Goal: Information Seeking & Learning: Check status

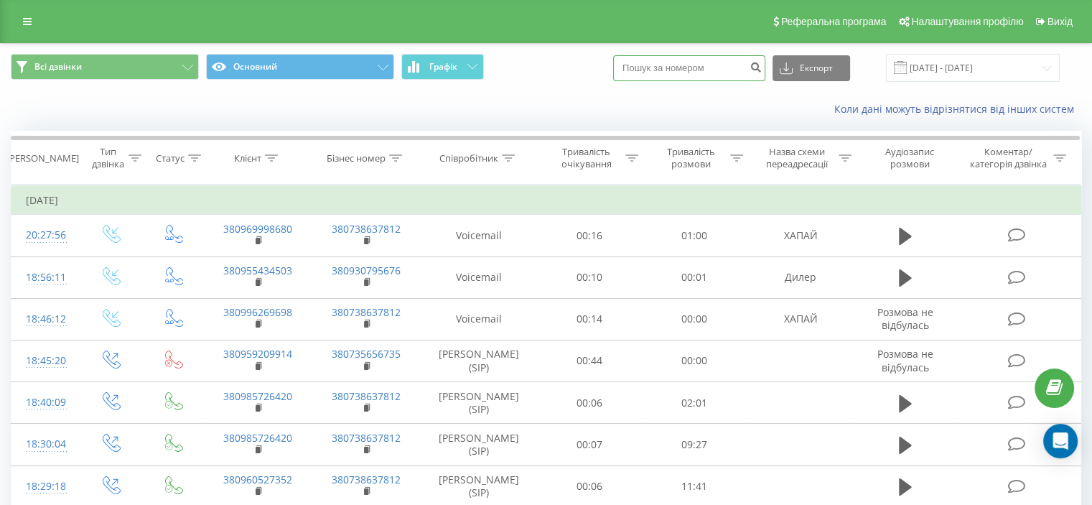
click at [701, 76] on input at bounding box center [689, 68] width 152 height 26
paste input "0985053220"
type input "0985053220"
click at [762, 61] on icon "submit" at bounding box center [756, 65] width 12 height 9
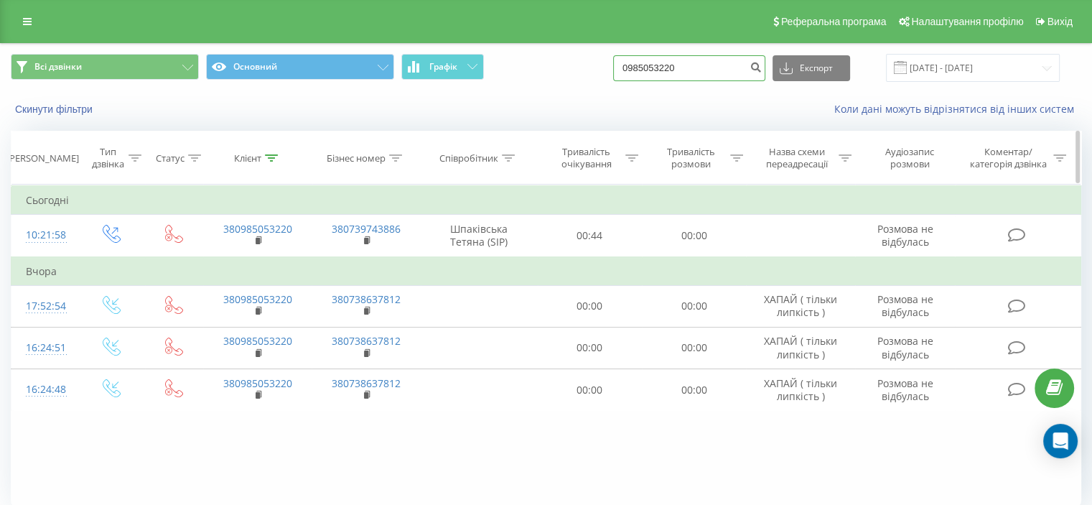
drag, startPoint x: 717, startPoint y: 74, endPoint x: 340, endPoint y: 157, distance: 385.2
click at [364, 157] on div "Всі дзвінки Основний Графік 0985053220 Експорт .csv .xls .xlsx 22.06.2025 - 22.…" at bounding box center [546, 302] width 1071 height 517
paste input "0985053220"
type input "0985053220"
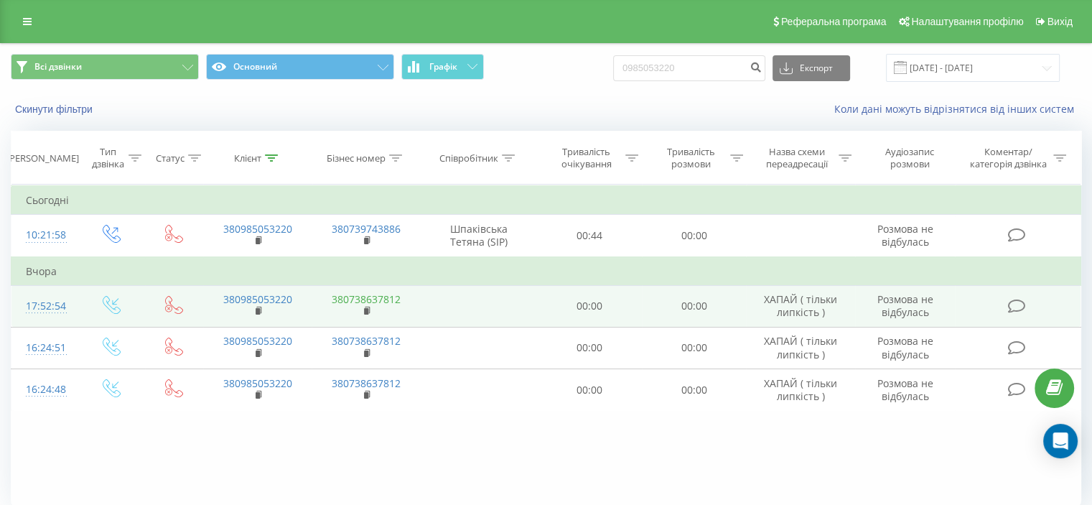
drag, startPoint x: 370, startPoint y: 497, endPoint x: 378, endPoint y: 304, distance: 193.3
click at [365, 478] on div "Фільтрувати за умовою Дорівнює Введіть значення Скасувати OK Фільтрувати за умо…" at bounding box center [546, 346] width 1071 height 323
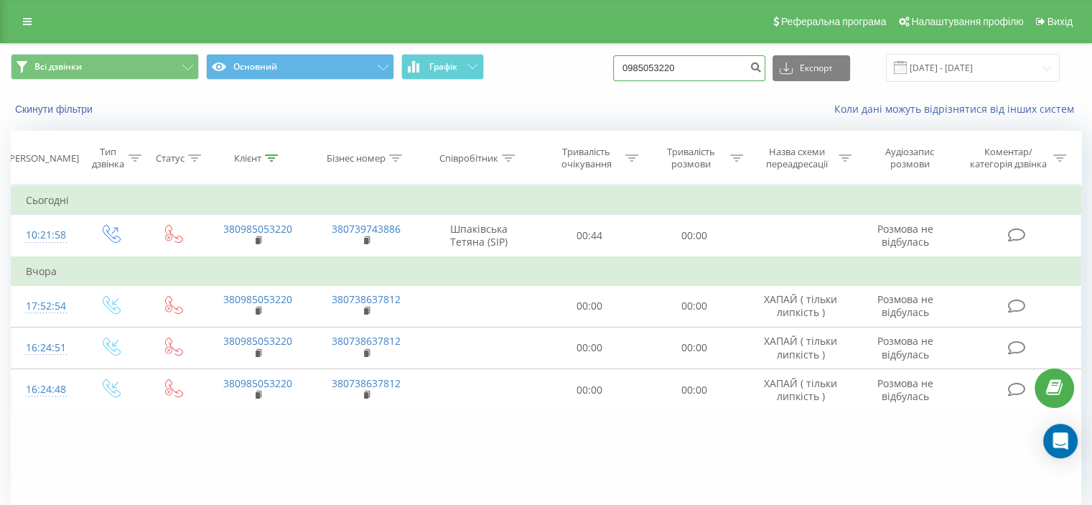
drag, startPoint x: 711, startPoint y: 62, endPoint x: 434, endPoint y: 83, distance: 277.9
click at [434, 81] on div "Всі дзвінки Основний Графік 0985053220 Експорт .csv .xls .xlsx 22.06.2025 - 22.…" at bounding box center [546, 68] width 1071 height 28
paste input "0985053220"
type input "0985053220"
